Goal: Task Accomplishment & Management: Manage account settings

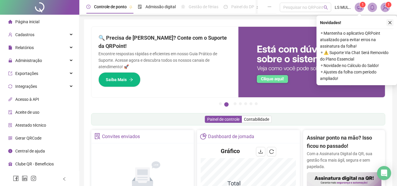
click at [391, 21] on icon "close" at bounding box center [389, 22] width 3 height 3
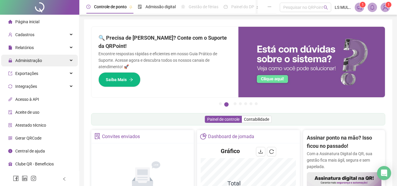
click at [32, 61] on span "Administração" at bounding box center [28, 60] width 27 height 5
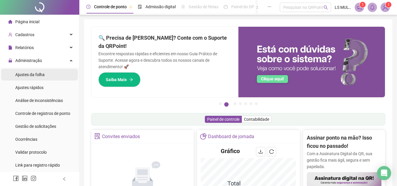
click at [33, 75] on span "Ajustes da folha" at bounding box center [29, 74] width 29 height 5
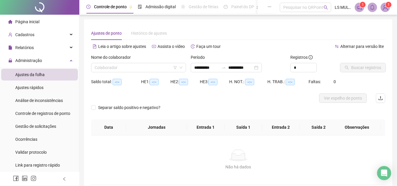
type input "**********"
click at [114, 71] on input "search" at bounding box center [136, 67] width 83 height 9
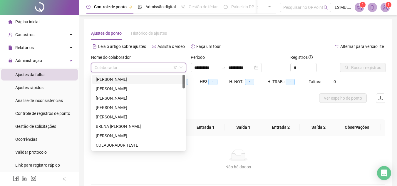
click at [113, 79] on div "[PERSON_NAME]" at bounding box center [138, 79] width 85 height 6
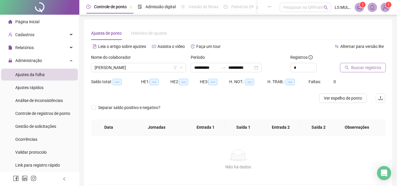
click at [351, 67] on span "Buscar registros" at bounding box center [366, 67] width 30 height 6
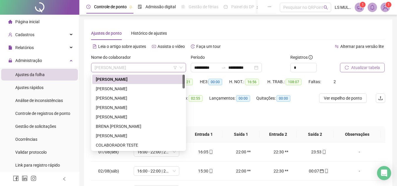
click at [144, 66] on span "[PERSON_NAME]" at bounding box center [139, 67] width 88 height 9
click at [130, 88] on div "[PERSON_NAME]" at bounding box center [138, 88] width 85 height 6
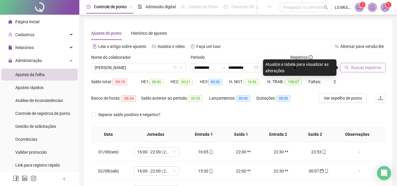
click at [352, 69] on span "Buscar registros" at bounding box center [366, 67] width 30 height 6
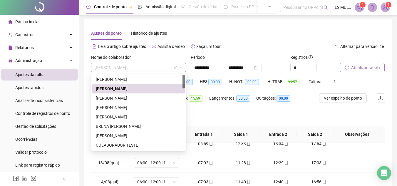
click at [158, 68] on span "[PERSON_NAME]" at bounding box center [139, 67] width 88 height 9
click at [132, 99] on div "[PERSON_NAME]" at bounding box center [138, 98] width 85 height 6
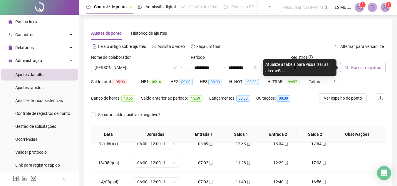
click at [356, 67] on span "Buscar registros" at bounding box center [366, 67] width 30 height 6
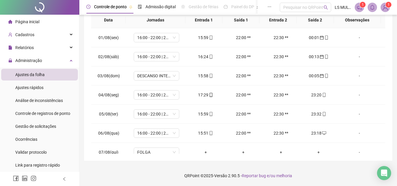
drag, startPoint x: 396, startPoint y: 85, endPoint x: 401, endPoint y: 50, distance: 35.8
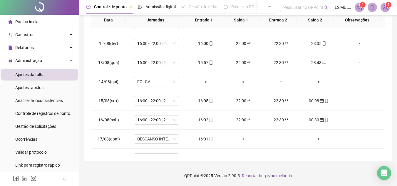
scroll to position [218, 0]
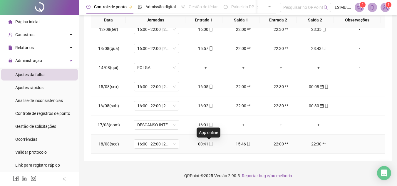
click at [210, 146] on icon "mobile" at bounding box center [211, 144] width 3 height 4
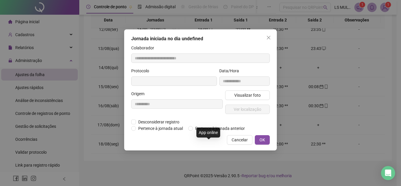
type input "**********"
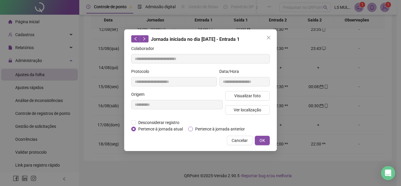
click at [212, 126] on span "Pertence à jornada anterior" at bounding box center [220, 129] width 54 height 6
click at [259, 140] on button "OK" at bounding box center [262, 140] width 15 height 9
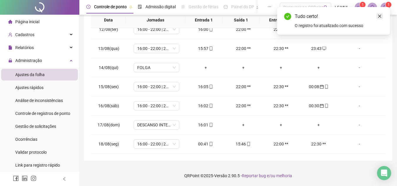
click at [380, 16] on icon "close" at bounding box center [379, 16] width 4 height 4
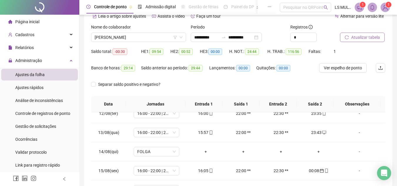
scroll to position [30, 0]
click at [359, 41] on button "Atualizar tabela" at bounding box center [362, 37] width 45 height 9
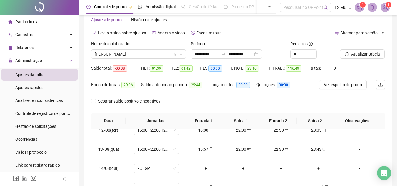
scroll to position [13, 0]
click at [162, 56] on span "[PERSON_NAME]" at bounding box center [139, 54] width 88 height 9
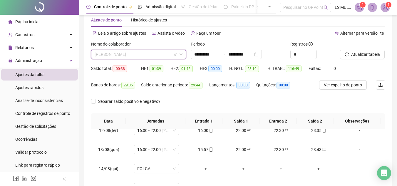
click at [162, 56] on span "[PERSON_NAME]" at bounding box center [139, 54] width 88 height 9
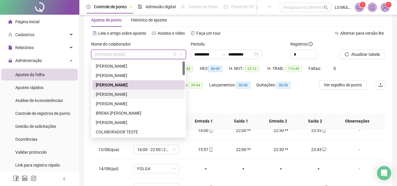
click at [140, 95] on div "[PERSON_NAME]" at bounding box center [138, 94] width 85 height 6
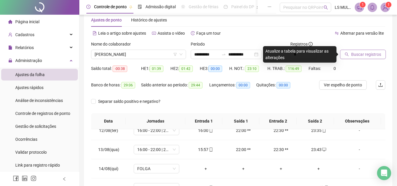
click at [357, 59] on button "Buscar registros" at bounding box center [363, 54] width 46 height 9
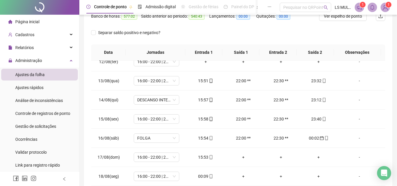
scroll to position [114, 0]
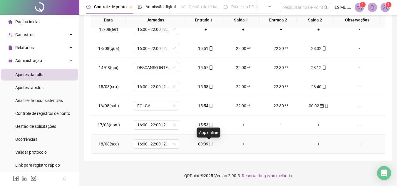
click at [210, 143] on icon "mobile" at bounding box center [211, 144] width 4 height 4
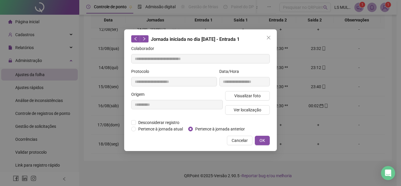
type input "**********"
click at [266, 141] on button "OK" at bounding box center [262, 140] width 15 height 9
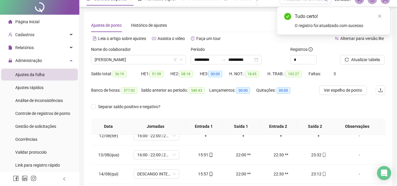
scroll to position [0, 0]
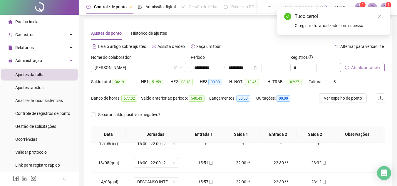
click at [361, 69] on span "Atualizar tabela" at bounding box center [365, 67] width 29 height 6
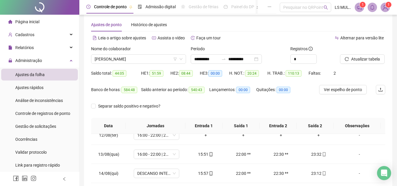
scroll to position [5, 0]
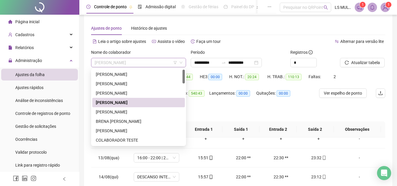
click at [172, 61] on span "[PERSON_NAME]" at bounding box center [139, 62] width 88 height 9
click at [140, 112] on div "[PERSON_NAME]" at bounding box center [138, 112] width 85 height 6
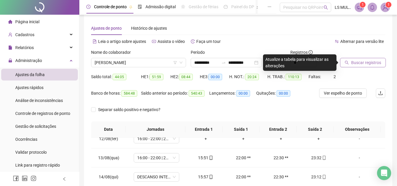
click at [366, 63] on span "Buscar registros" at bounding box center [366, 62] width 30 height 6
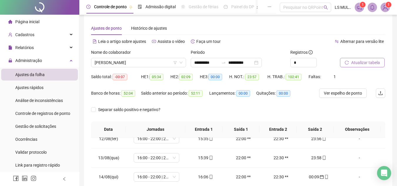
scroll to position [114, 0]
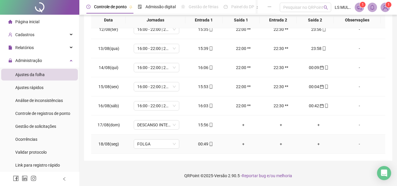
click at [380, 138] on td "-" at bounding box center [361, 143] width 48 height 19
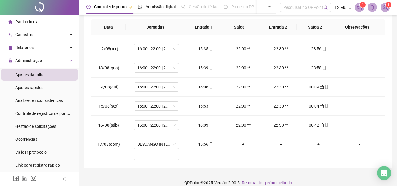
scroll to position [218, 0]
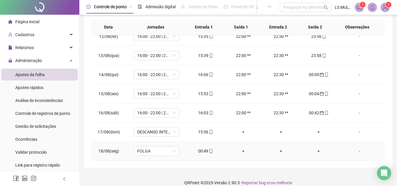
click at [211, 149] on div "00:49" at bounding box center [205, 151] width 28 height 6
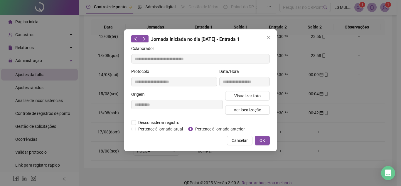
type input "**********"
click at [206, 129] on span "Pertence à jornada anterior" at bounding box center [220, 129] width 54 height 6
click at [267, 138] on button "OK" at bounding box center [262, 140] width 15 height 9
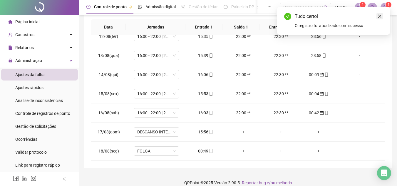
click at [381, 14] on icon "close" at bounding box center [379, 16] width 4 height 4
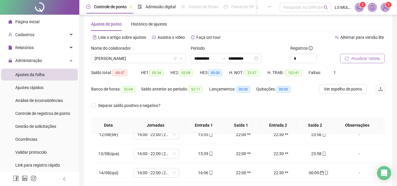
scroll to position [5, 0]
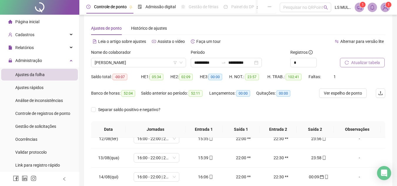
click at [366, 59] on button "Atualizar tabela" at bounding box center [362, 62] width 45 height 9
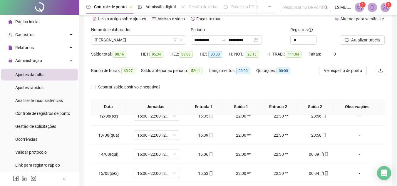
scroll to position [0, 0]
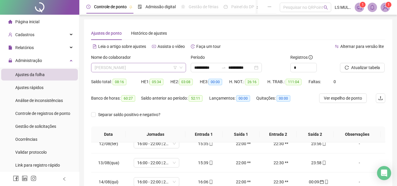
click at [167, 66] on span "[PERSON_NAME]" at bounding box center [139, 67] width 88 height 9
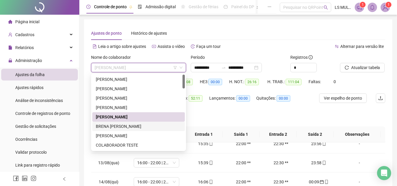
click at [134, 125] on div "BRENA [PERSON_NAME]" at bounding box center [138, 126] width 85 height 6
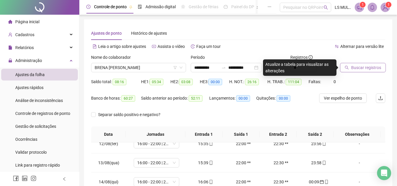
click at [367, 65] on span "Buscar registros" at bounding box center [366, 67] width 30 height 6
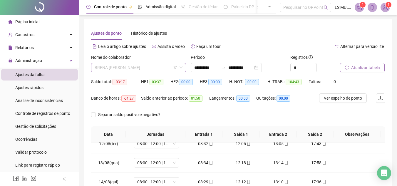
click at [159, 66] on span "BRENA [PERSON_NAME]" at bounding box center [139, 67] width 88 height 9
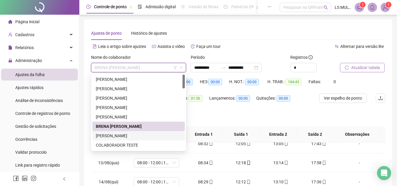
click at [135, 137] on div "[PERSON_NAME]" at bounding box center [138, 135] width 85 height 6
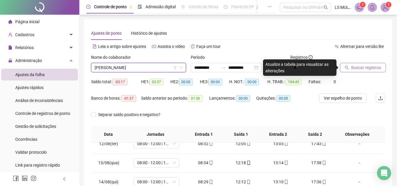
click at [366, 69] on span "Buscar registros" at bounding box center [366, 67] width 30 height 6
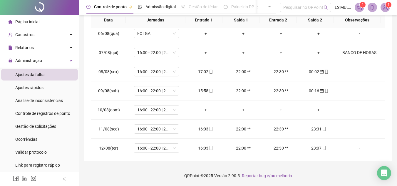
scroll to position [112, 0]
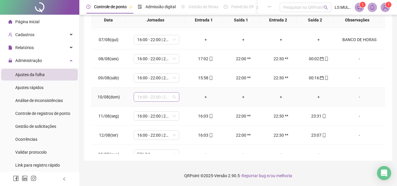
click at [174, 97] on span "16:00 - 22:00 | 22:30 - 23:50" at bounding box center [156, 96] width 38 height 9
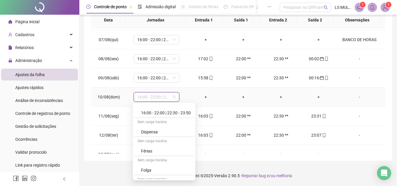
scroll to position [212, 0]
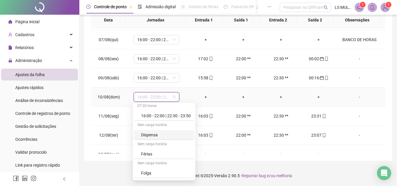
click at [145, 134] on div "Dispensa" at bounding box center [166, 135] width 50 height 6
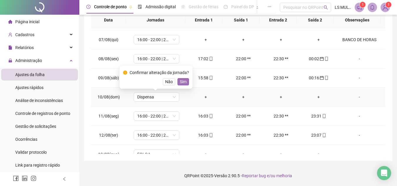
click at [180, 85] on button "Sim" at bounding box center [182, 81] width 11 height 7
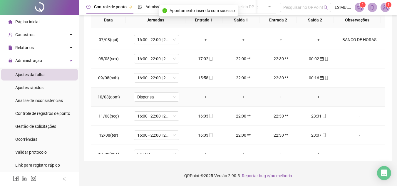
click at [356, 98] on div "-" at bounding box center [359, 97] width 35 height 6
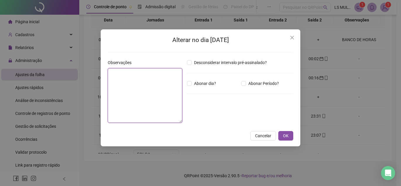
click at [165, 85] on textarea at bounding box center [145, 95] width 75 height 55
type textarea "**********"
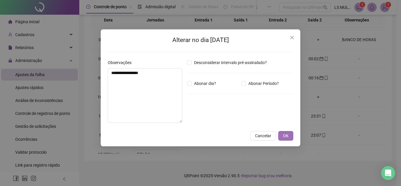
click at [287, 135] on span "OK" at bounding box center [286, 135] width 6 height 6
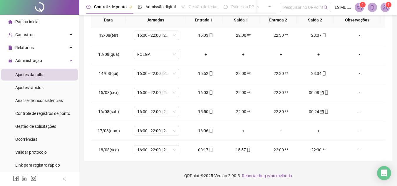
scroll to position [218, 0]
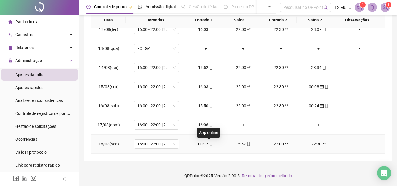
click at [208, 146] on span at bounding box center [210, 144] width 5 height 5
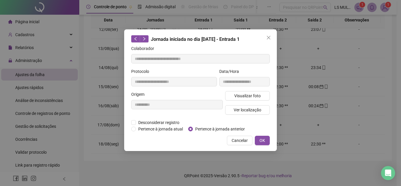
type input "**********"
click at [218, 127] on span "Pertence à jornada anterior" at bounding box center [220, 129] width 54 height 6
click at [262, 142] on span "OK" at bounding box center [263, 140] width 6 height 6
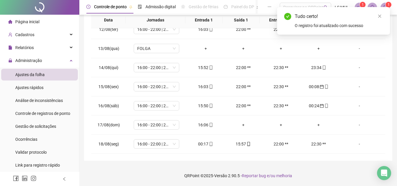
scroll to position [0, 0]
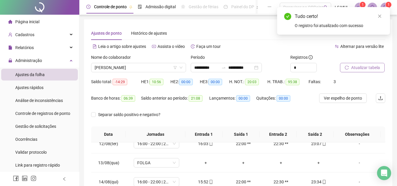
click at [367, 67] on span "Atualizar tabela" at bounding box center [365, 67] width 29 height 6
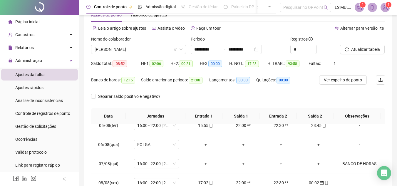
scroll to position [17, 0]
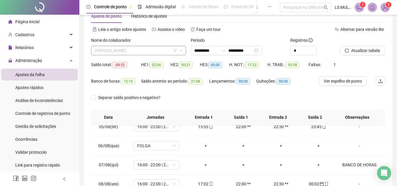
click at [164, 49] on span "[PERSON_NAME]" at bounding box center [139, 50] width 88 height 9
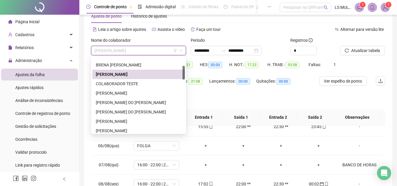
drag, startPoint x: 184, startPoint y: 67, endPoint x: 184, endPoint y: 75, distance: 7.9
click at [184, 75] on div at bounding box center [183, 73] width 2 height 14
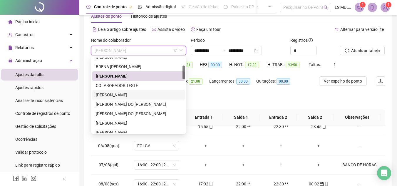
click at [139, 95] on div "[PERSON_NAME]" at bounding box center [138, 95] width 85 height 6
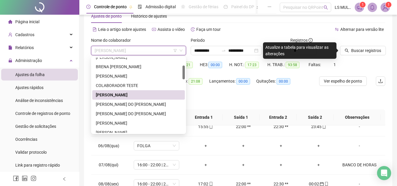
click at [151, 50] on span "[PERSON_NAME]" at bounding box center [139, 50] width 88 height 9
click at [125, 103] on div "[PERSON_NAME] DO [PERSON_NAME]" at bounding box center [138, 104] width 85 height 6
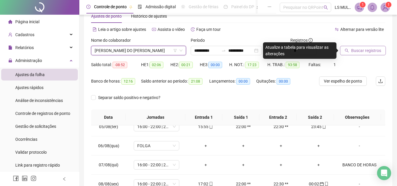
click at [354, 49] on span "Buscar registros" at bounding box center [366, 50] width 30 height 6
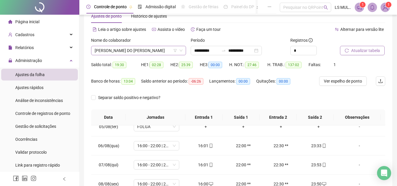
click at [164, 49] on span "[PERSON_NAME] DO [PERSON_NAME]" at bounding box center [139, 50] width 88 height 9
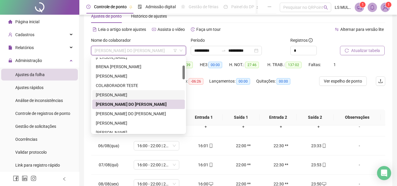
click at [134, 94] on div "[PERSON_NAME]" at bounding box center [138, 95] width 85 height 6
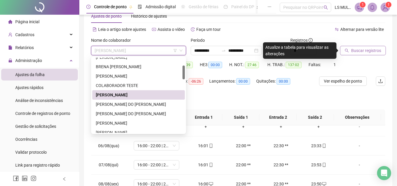
click at [166, 53] on span "[PERSON_NAME]" at bounding box center [139, 50] width 88 height 9
click at [143, 105] on div "[PERSON_NAME] DO [PERSON_NAME]" at bounding box center [138, 104] width 85 height 6
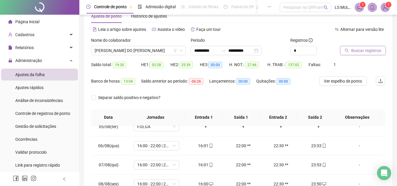
click at [364, 54] on button "Buscar registros" at bounding box center [363, 50] width 46 height 9
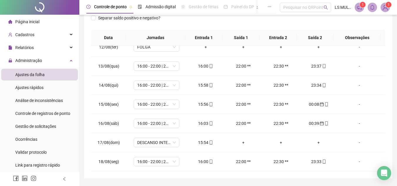
scroll to position [114, 0]
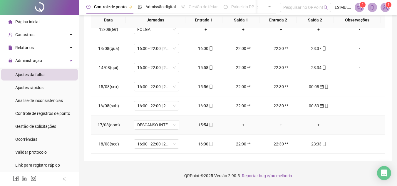
click at [314, 124] on div "+" at bounding box center [318, 125] width 28 height 6
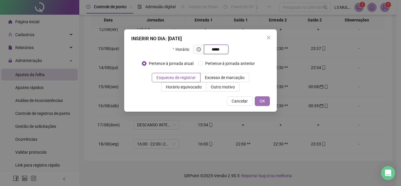
type input "*****"
click at [265, 101] on button "OK" at bounding box center [262, 100] width 15 height 9
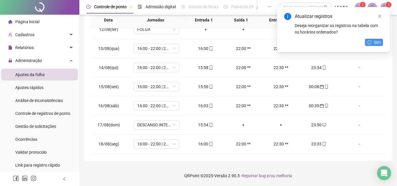
click at [380, 42] on span "Sim" at bounding box center [376, 42] width 7 height 6
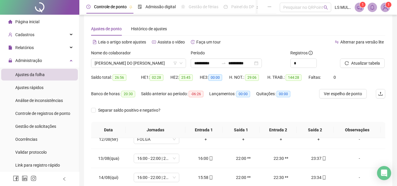
scroll to position [0, 0]
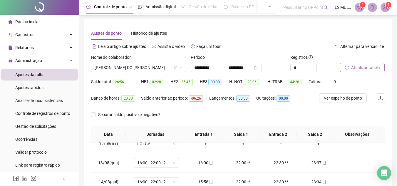
click at [370, 68] on span "Atualizar tabela" at bounding box center [365, 67] width 29 height 6
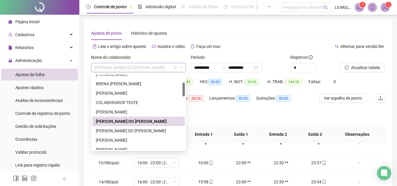
click at [169, 64] on span "[PERSON_NAME] DO [PERSON_NAME]" at bounding box center [139, 67] width 88 height 9
click at [139, 129] on div "[PERSON_NAME] DO [PERSON_NAME]" at bounding box center [138, 130] width 85 height 6
